Goal: Information Seeking & Learning: Find specific fact

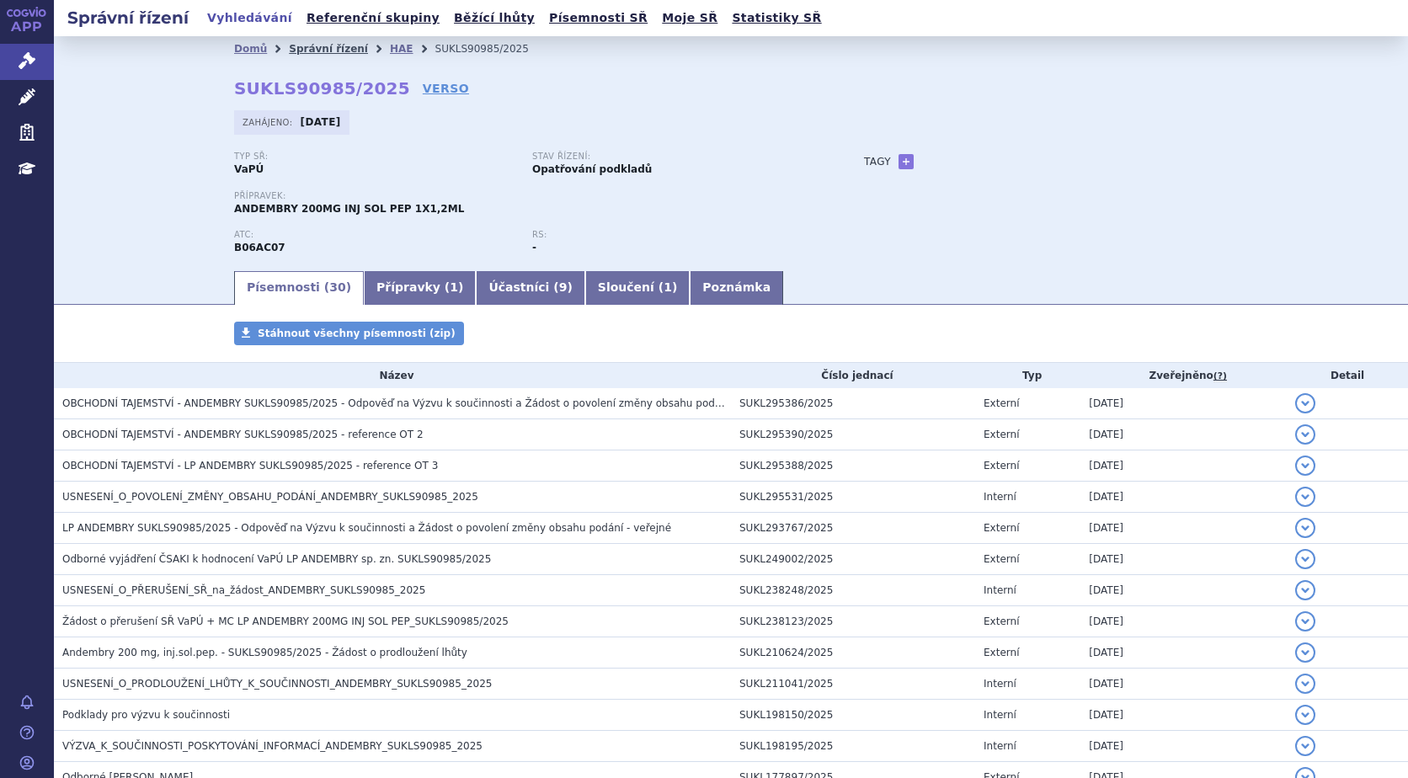
click at [303, 51] on link "Správní řízení" at bounding box center [328, 49] width 79 height 12
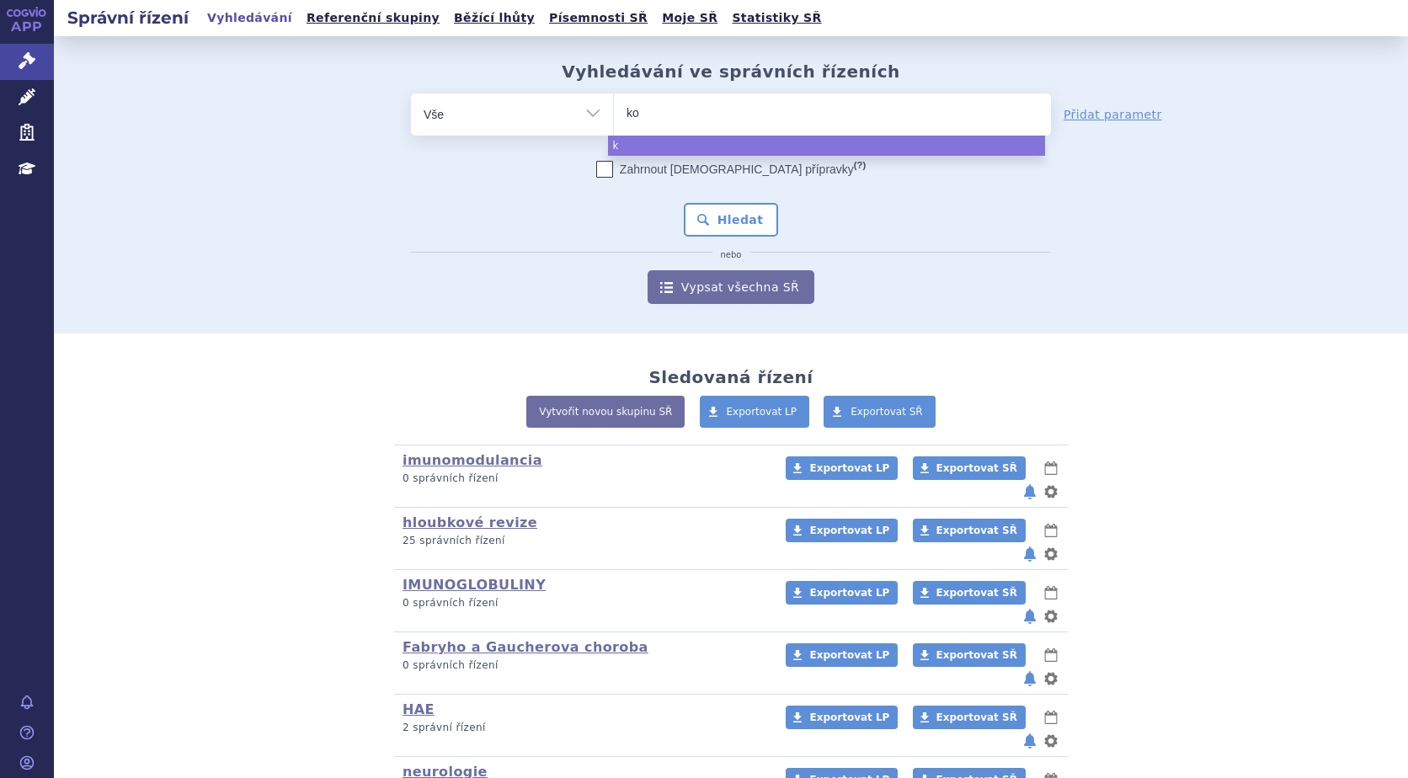
type input "kos"
type input "kose"
type input "kosel"
type input "koselu"
type input "koselug"
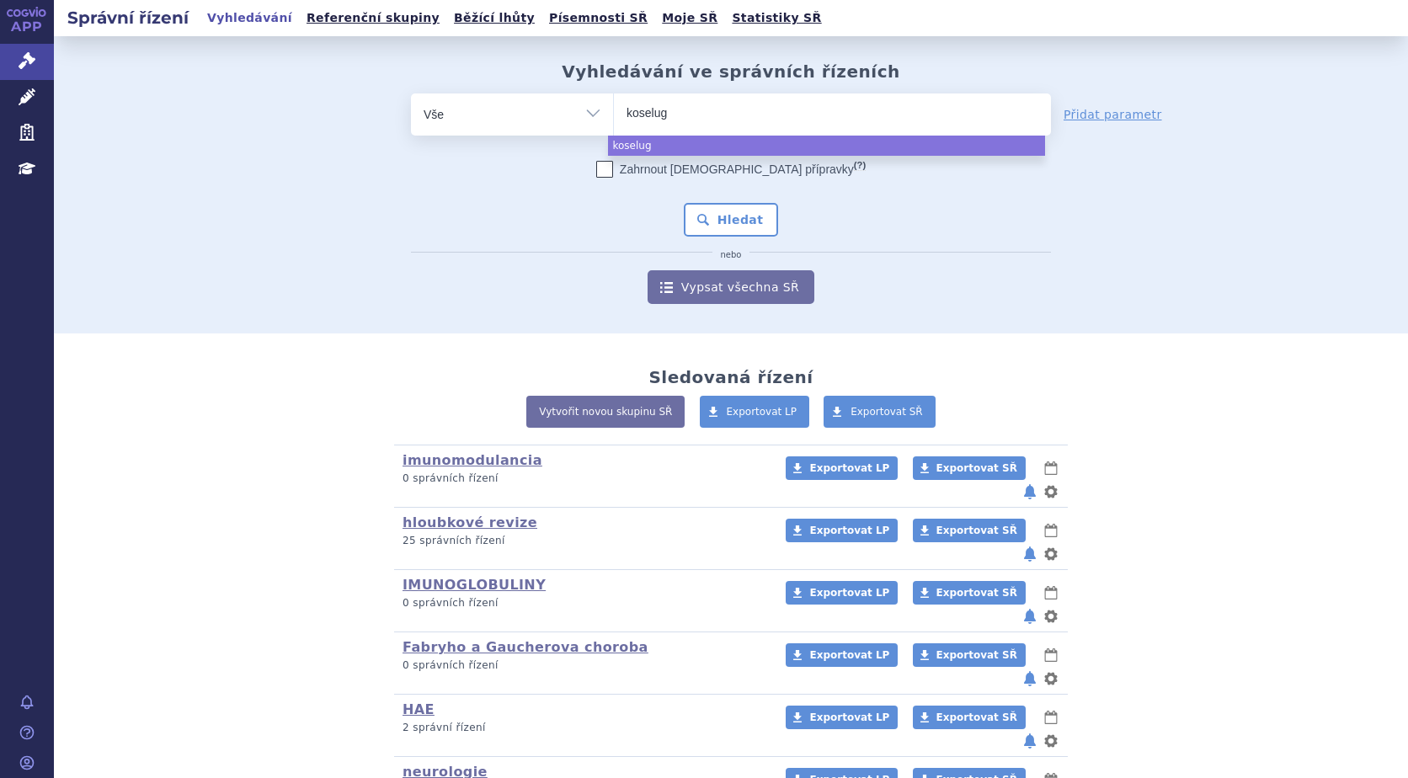
type input "[MEDICAL_DATA]"
select select "[MEDICAL_DATA]"
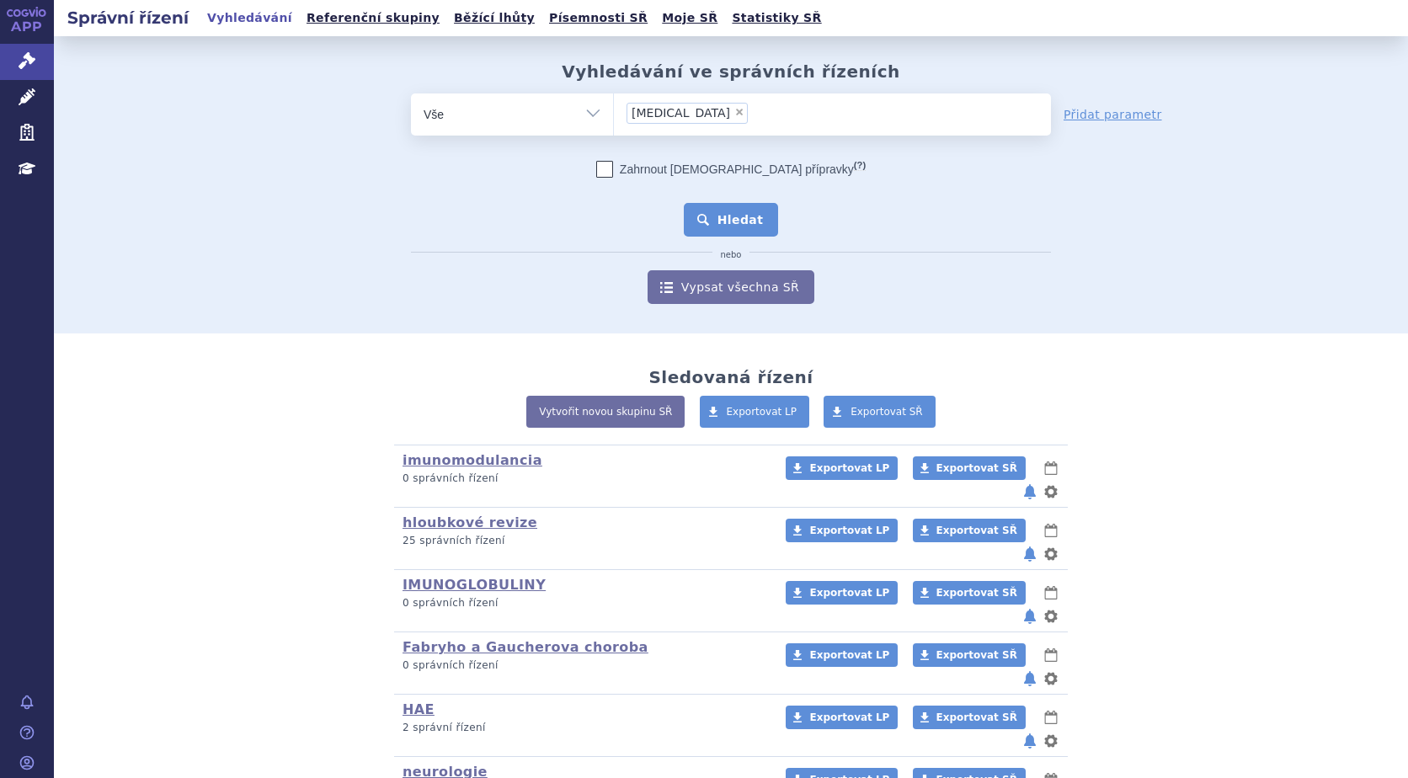
click at [716, 218] on button "Hledat" at bounding box center [731, 220] width 95 height 34
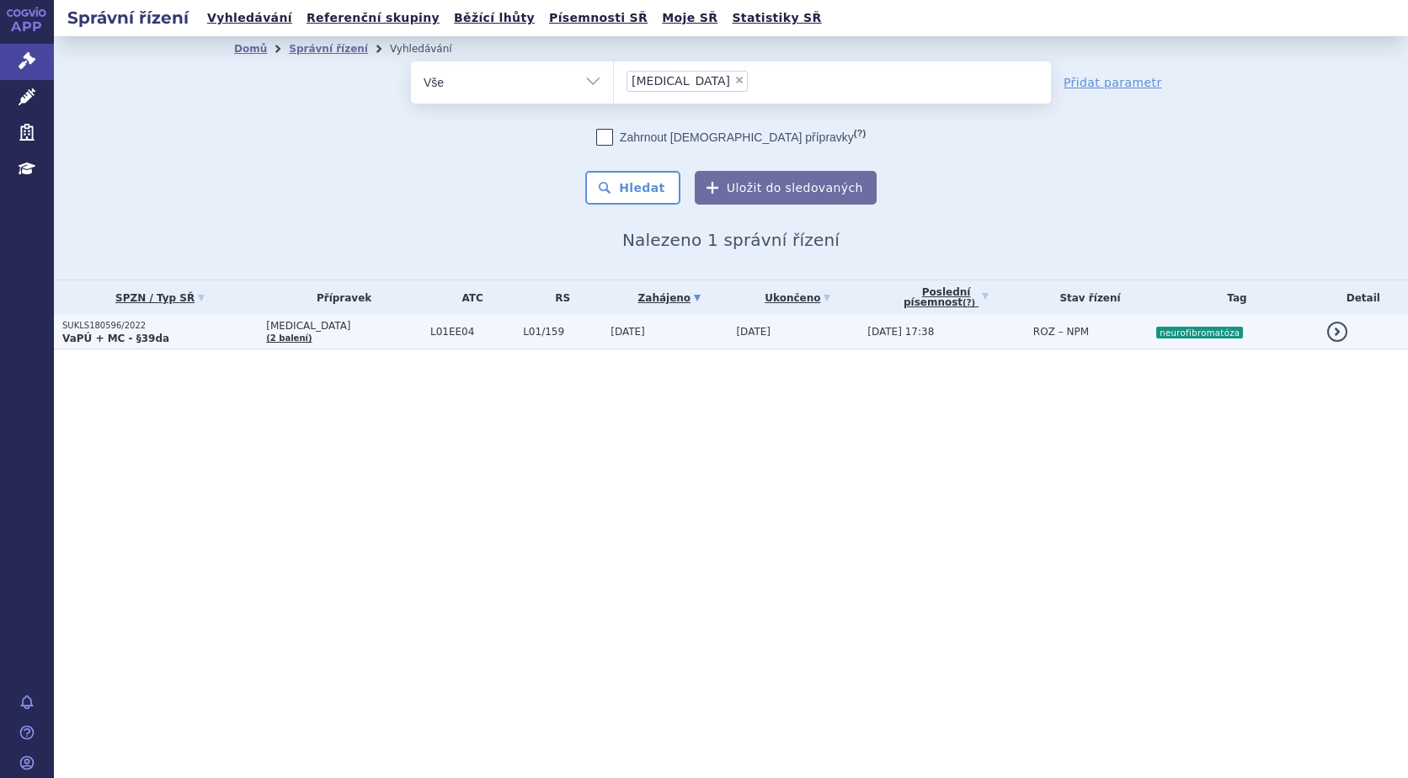
click at [292, 338] on link "(2 balení)" at bounding box center [288, 338] width 45 height 9
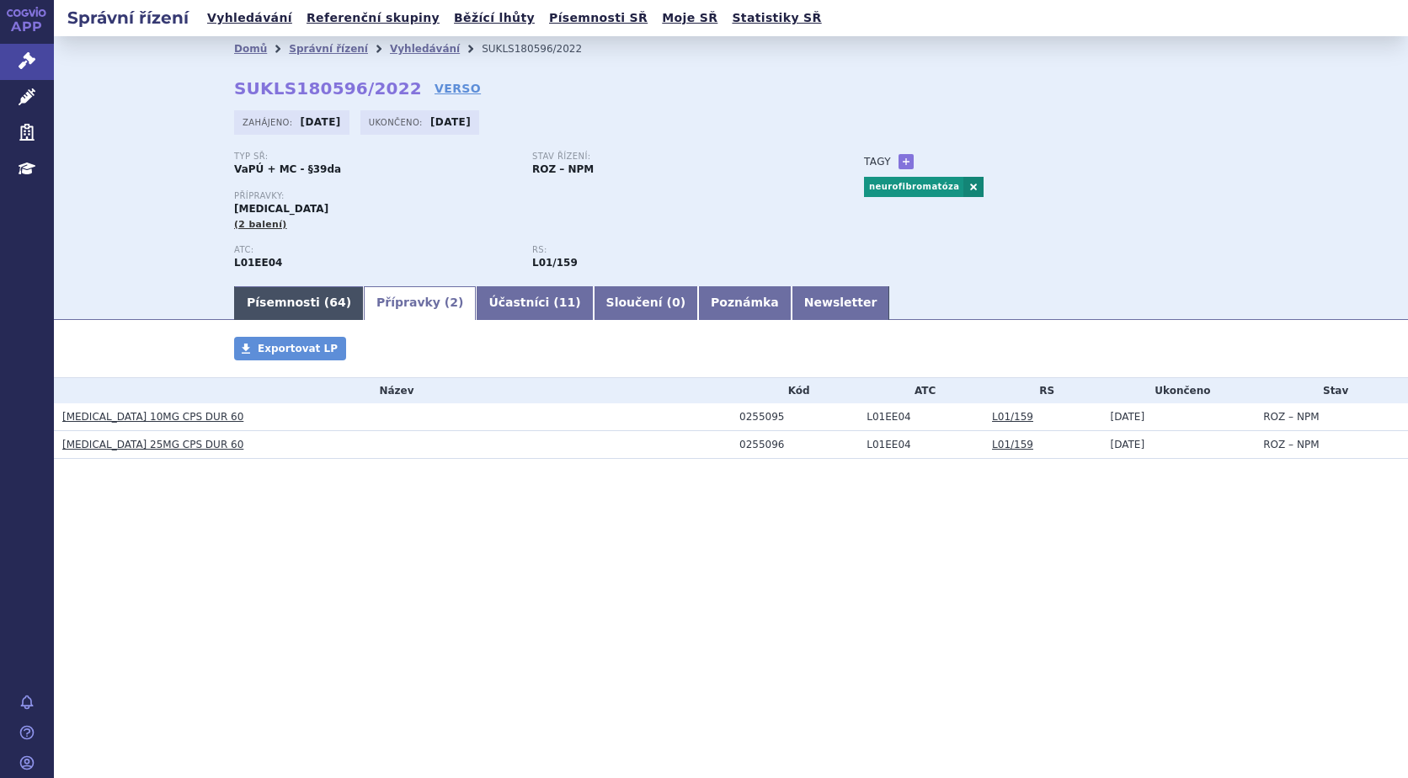
click at [247, 300] on link "Písemnosti ( 64 )" at bounding box center [299, 303] width 130 height 34
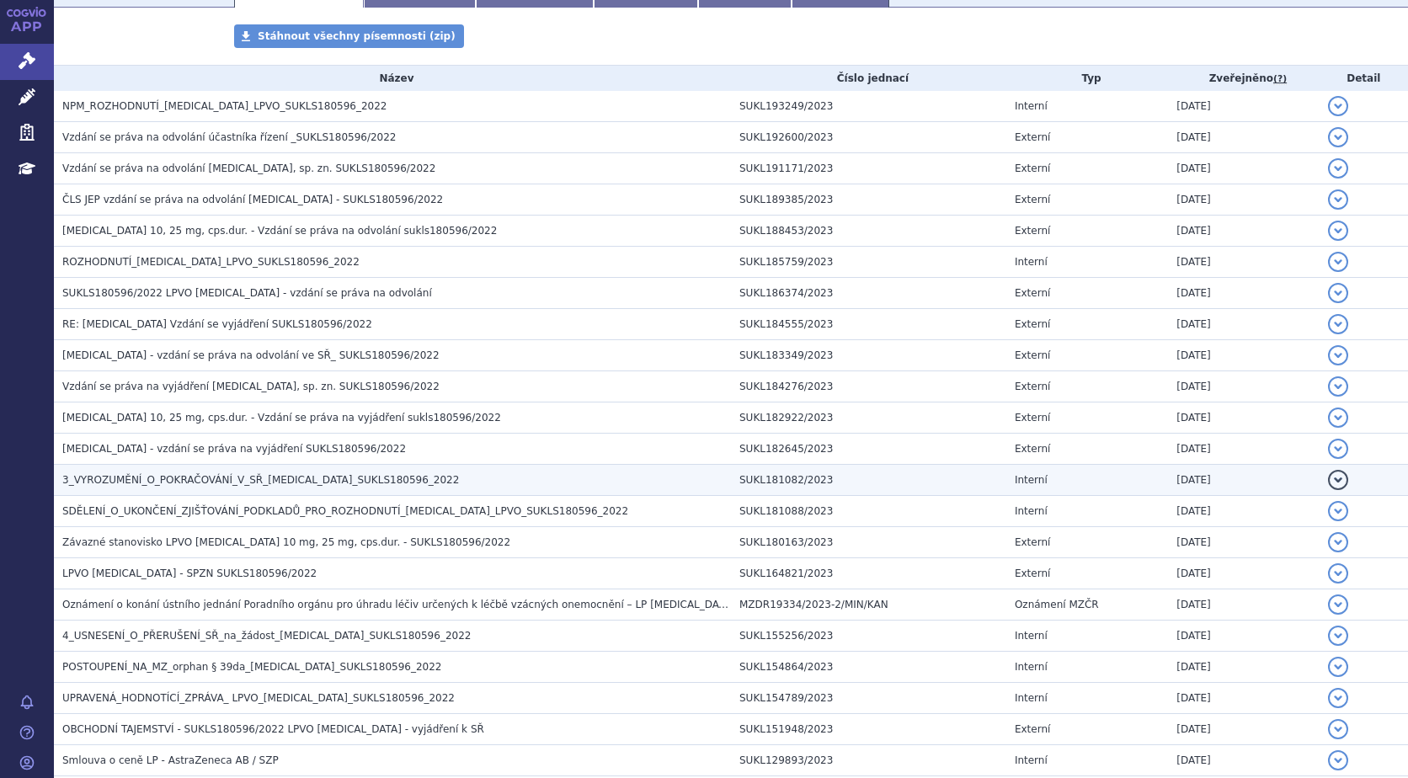
scroll to position [421, 0]
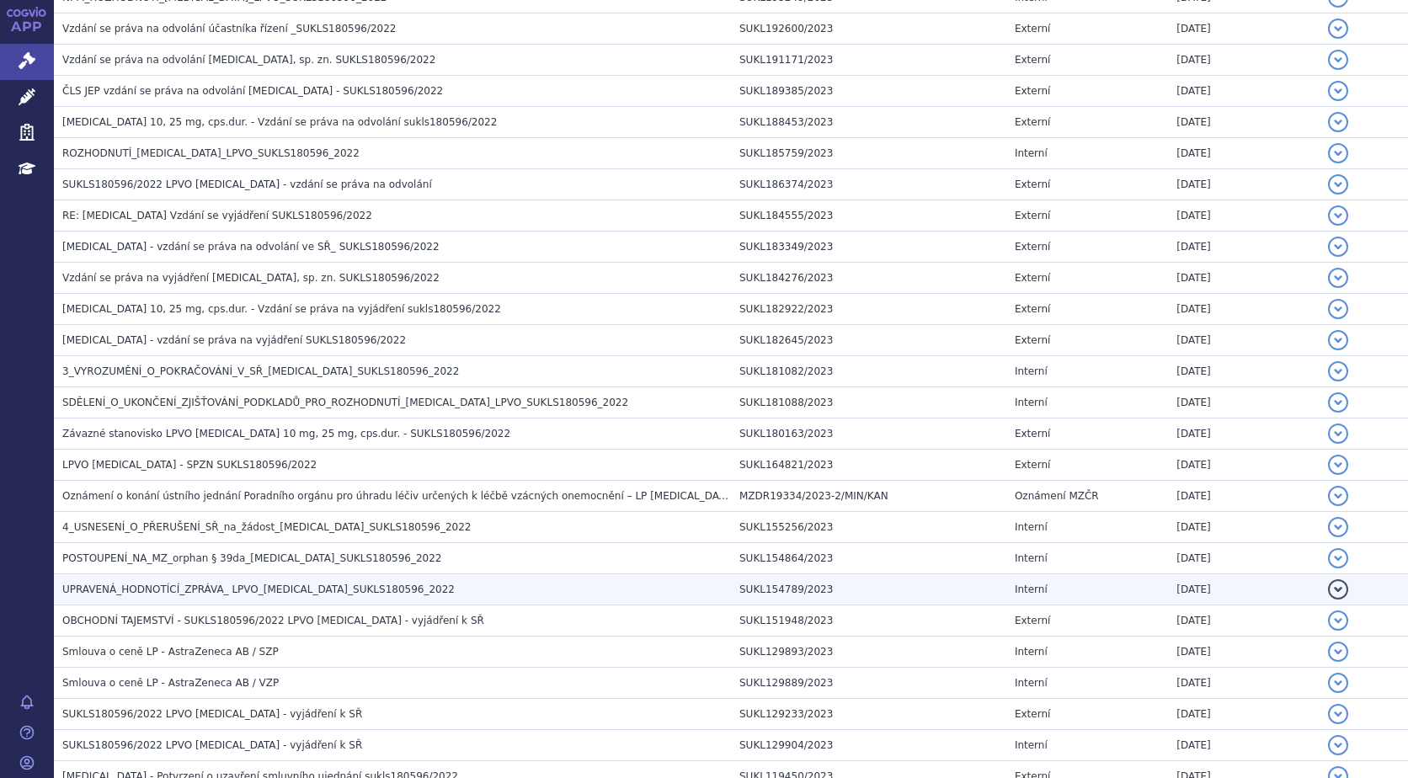
click at [242, 589] on span "UPRAVENÁ_HODNOTÍCÍ_ZPRÁVA_ LPVO_KOSELUGO_SUKLS180596_2022" at bounding box center [258, 590] width 392 height 12
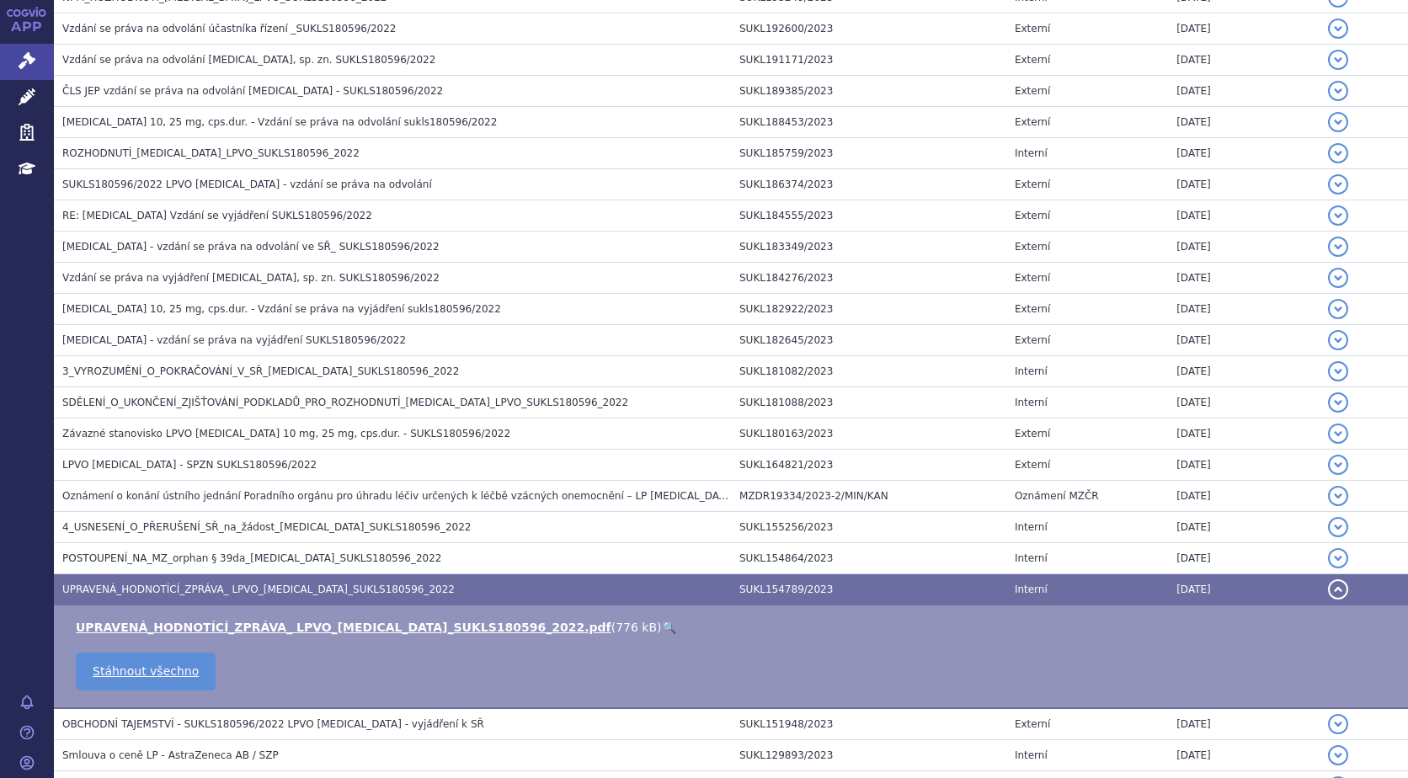
click at [662, 627] on link "🔍" at bounding box center [669, 627] width 14 height 13
